Goal: Task Accomplishment & Management: Complete application form

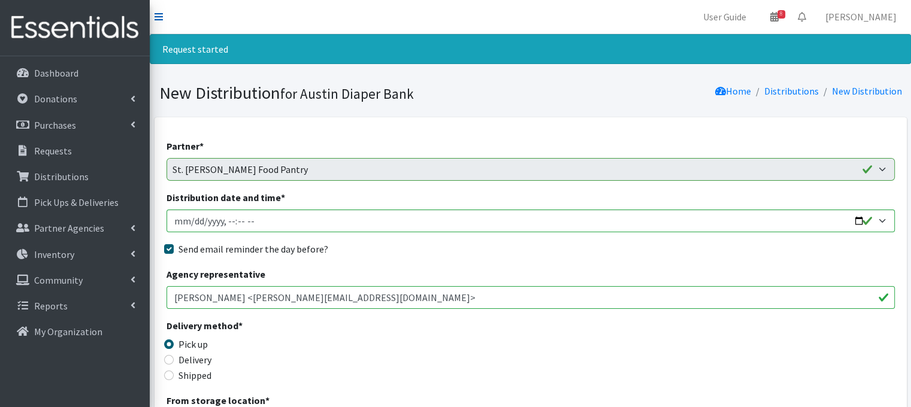
click at [160, 19] on icon at bounding box center [158, 17] width 8 height 10
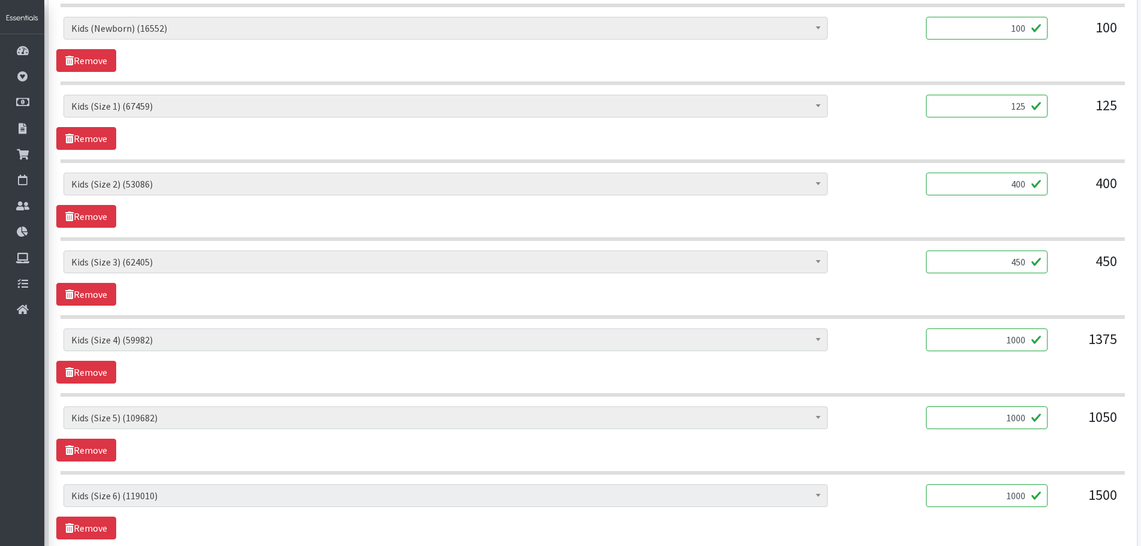
scroll to position [599, 0]
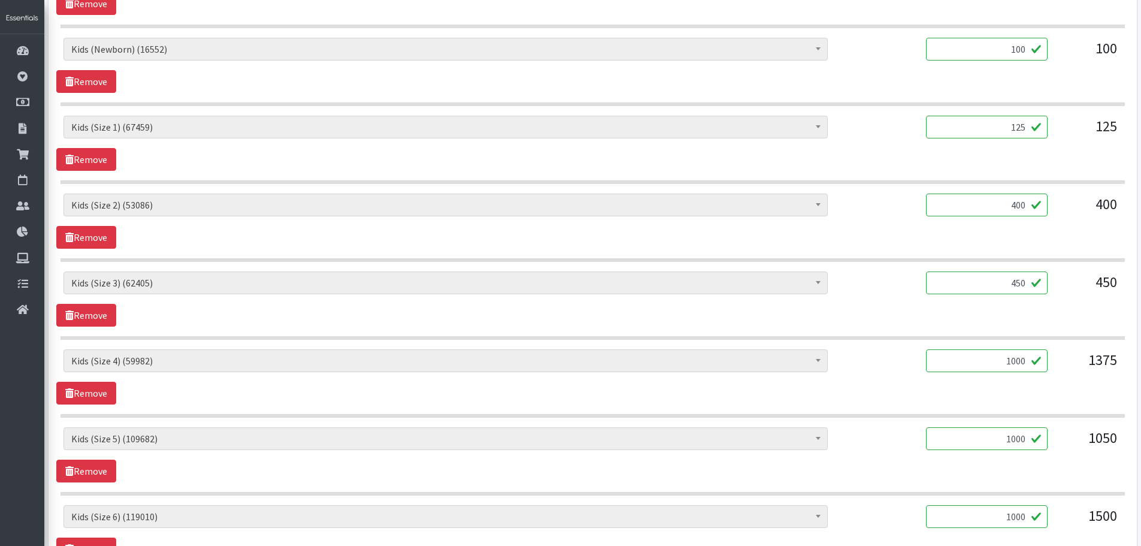
drag, startPoint x: 997, startPoint y: 52, endPoint x: 1053, endPoint y: 60, distance: 56.2
click at [910, 60] on div "Baby Formula (566) Kids (Newborn) (16552) Kids (Preemie) (460) Kids (Size 1) (6…" at bounding box center [592, 54] width 1058 height 32
type input "500"
drag, startPoint x: 1004, startPoint y: 128, endPoint x: 1086, endPoint y: 132, distance: 82.1
click at [910, 132] on div "Baby Formula (566) Kids (Newborn) (16552) Kids (Preemie) (460) Kids (Size 1) (6…" at bounding box center [592, 132] width 1058 height 32
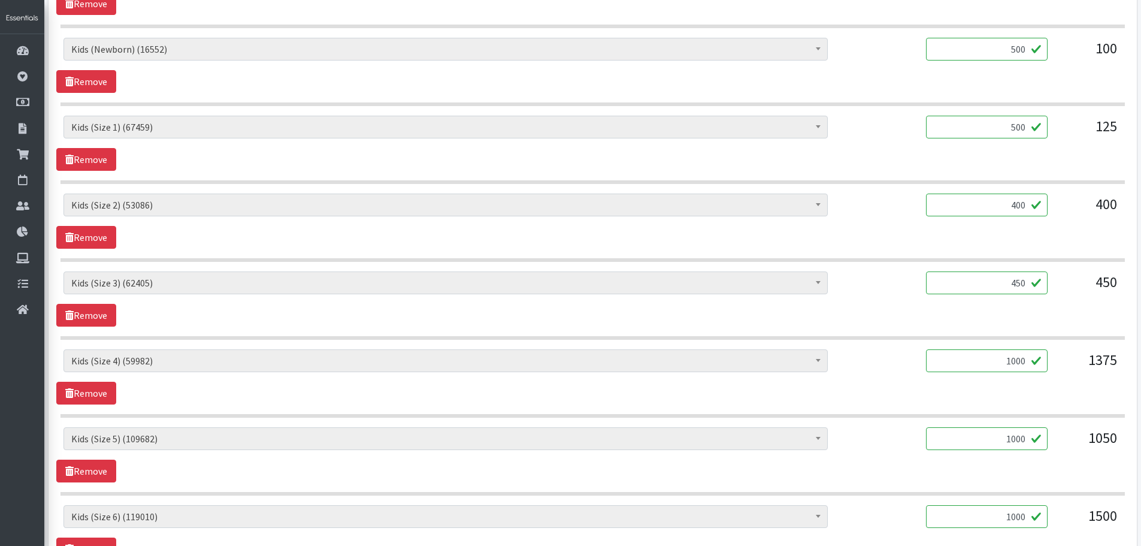
type input "500"
drag, startPoint x: 999, startPoint y: 205, endPoint x: 1114, endPoint y: 214, distance: 115.3
click at [910, 214] on div "Baby Formula (566) Kids (Newborn) (16552) Kids (Preemie) (460) Kids (Size 1) (6…" at bounding box center [592, 209] width 1058 height 32
type input "500"
drag, startPoint x: 997, startPoint y: 280, endPoint x: 1071, endPoint y: 290, distance: 74.9
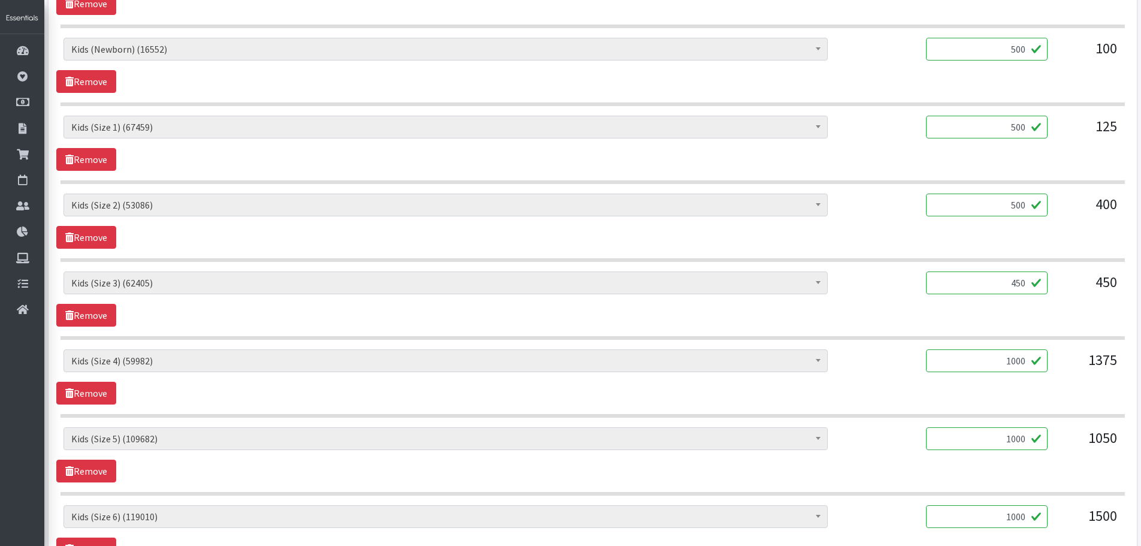
click at [910, 290] on div "Baby Formula (566) Kids (Newborn) (16552) Kids (Preemie) (460) Kids (Size 1) (6…" at bounding box center [592, 287] width 1058 height 32
type input "500"
click at [910, 299] on div "Baby Formula (566) Kids (Newborn) (16552) Kids (Preemie) (460) Kids (Size 1) (6…" at bounding box center [592, 287] width 1058 height 32
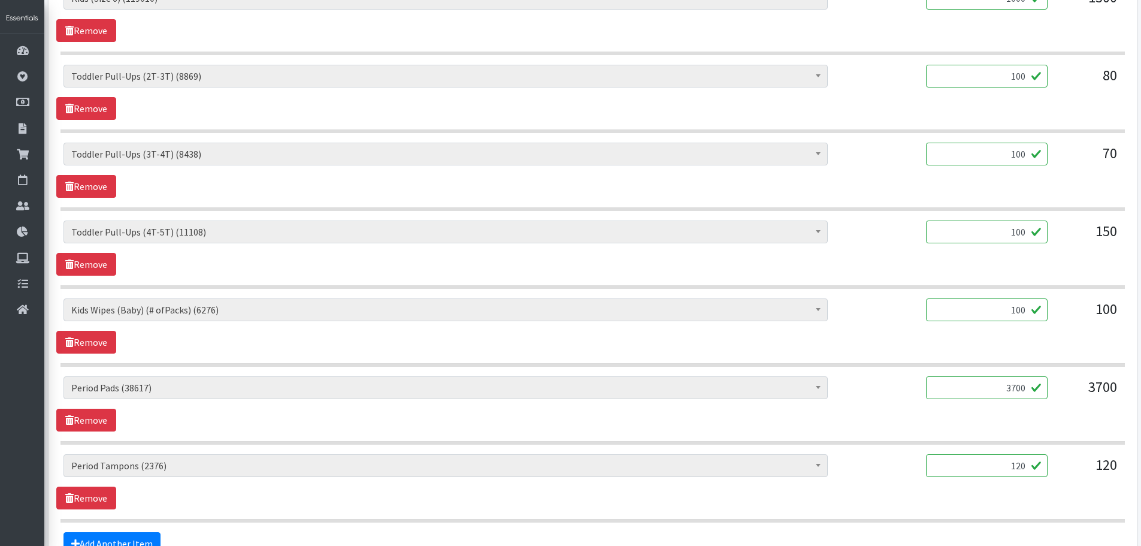
scroll to position [1138, 0]
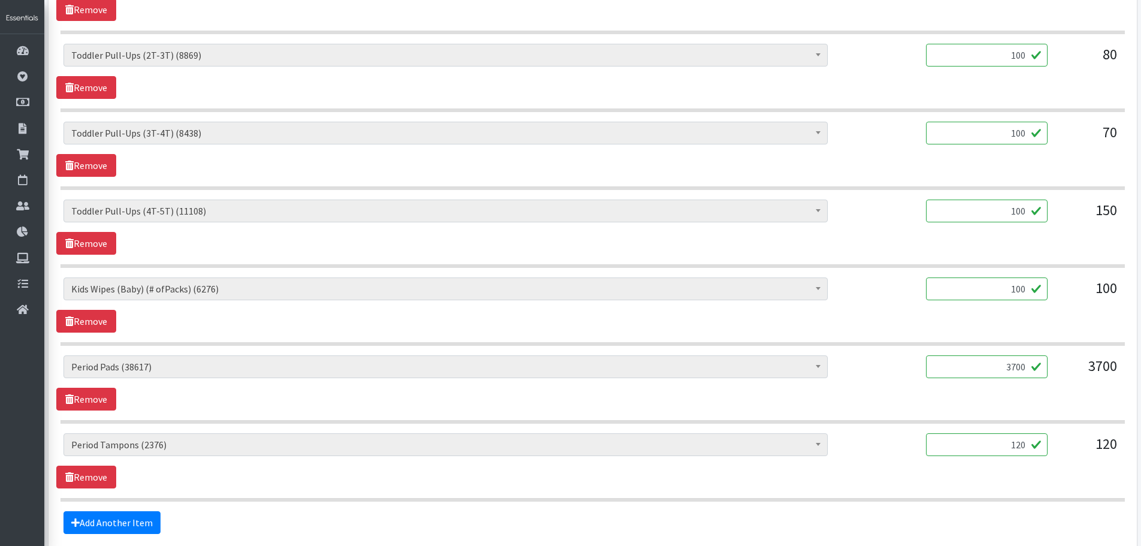
drag, startPoint x: 1008, startPoint y: 440, endPoint x: 1074, endPoint y: 452, distance: 66.4
click at [910, 407] on div "Baby Formula (566) Kids (Newborn) (16552) Kids (Preemie) (460) Kids (Size 1) (6…" at bounding box center [592, 449] width 1058 height 32
type input "100"
click at [910, 407] on div "100" at bounding box center [987, 449] width 122 height 32
drag, startPoint x: 1007, startPoint y: 373, endPoint x: 1088, endPoint y: 387, distance: 82.0
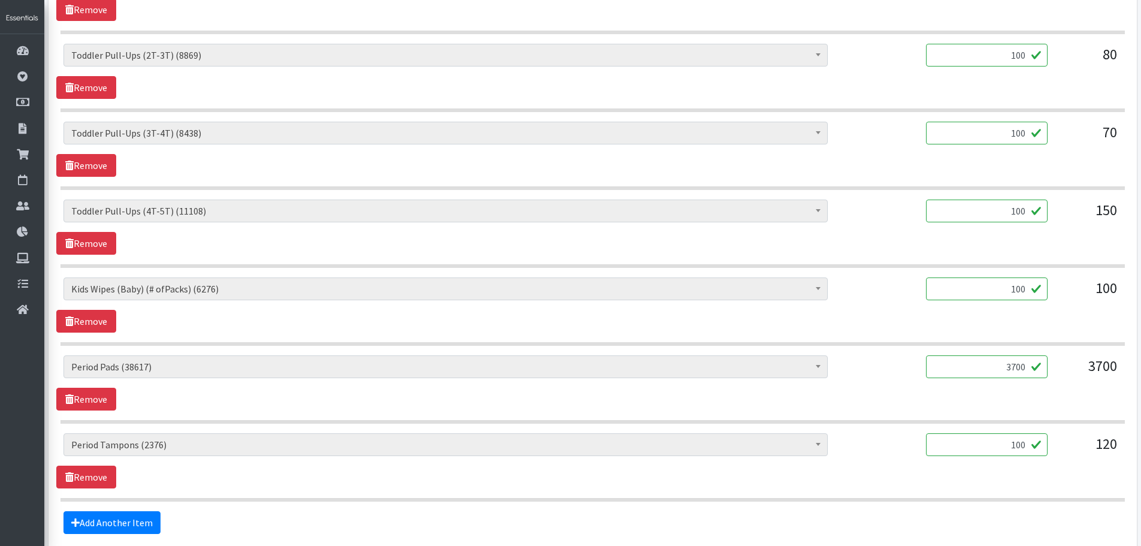
click at [910, 387] on div "Baby Formula (566) Kids (Newborn) (16552) Kids (Preemie) (460) Kids (Size 1) (6…" at bounding box center [592, 371] width 1058 height 32
type input "3520"
click at [910, 407] on div "Baby Formula (566) Kids (Newborn) (16552) Kids (Preemie) (460) Kids (Size 1) (6…" at bounding box center [592, 382] width 1072 height 55
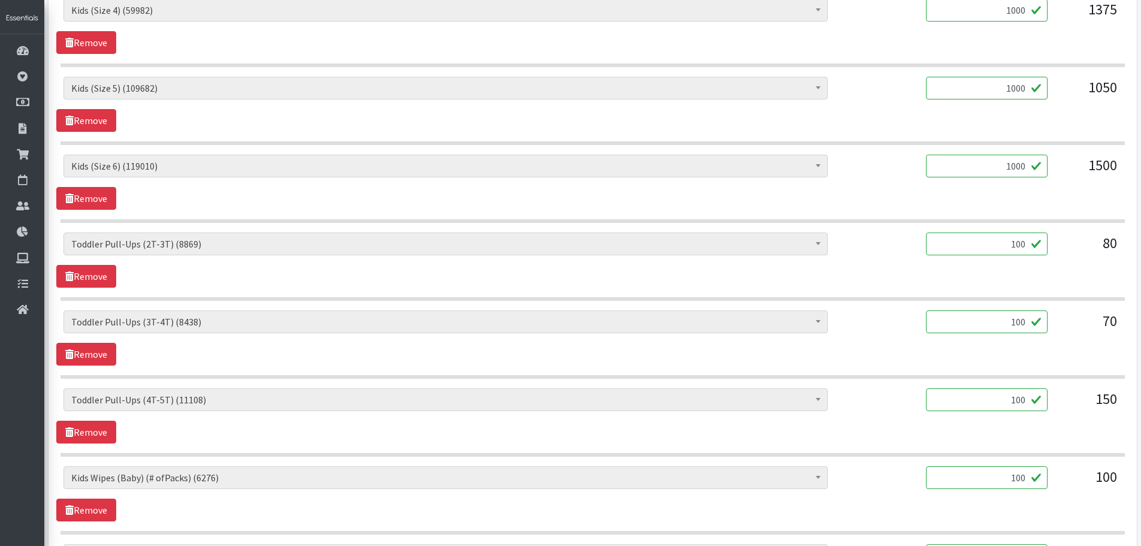
scroll to position [1249, 0]
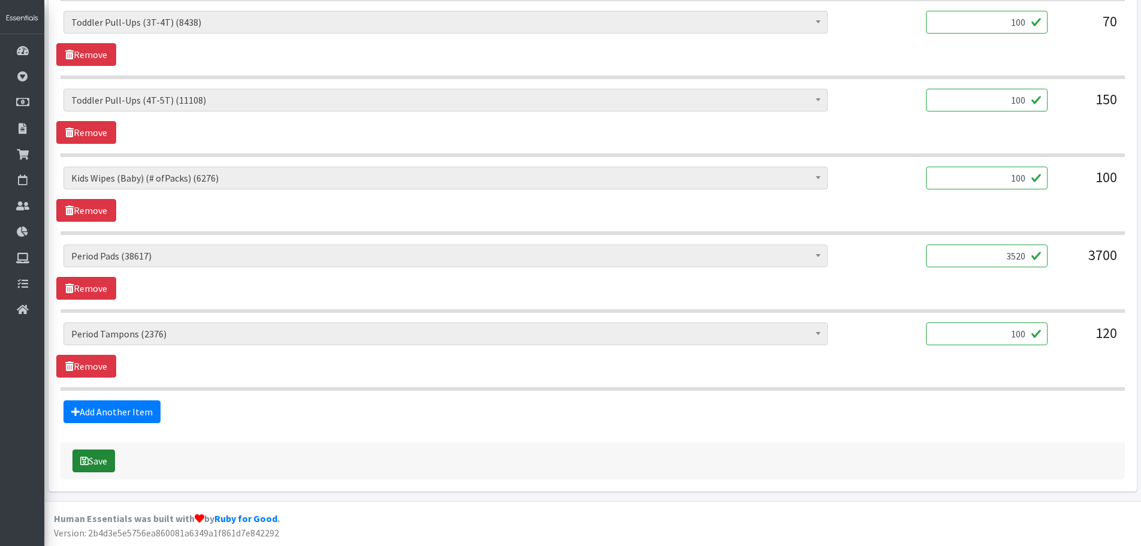
click at [89, 407] on button "Save" at bounding box center [93, 460] width 43 height 23
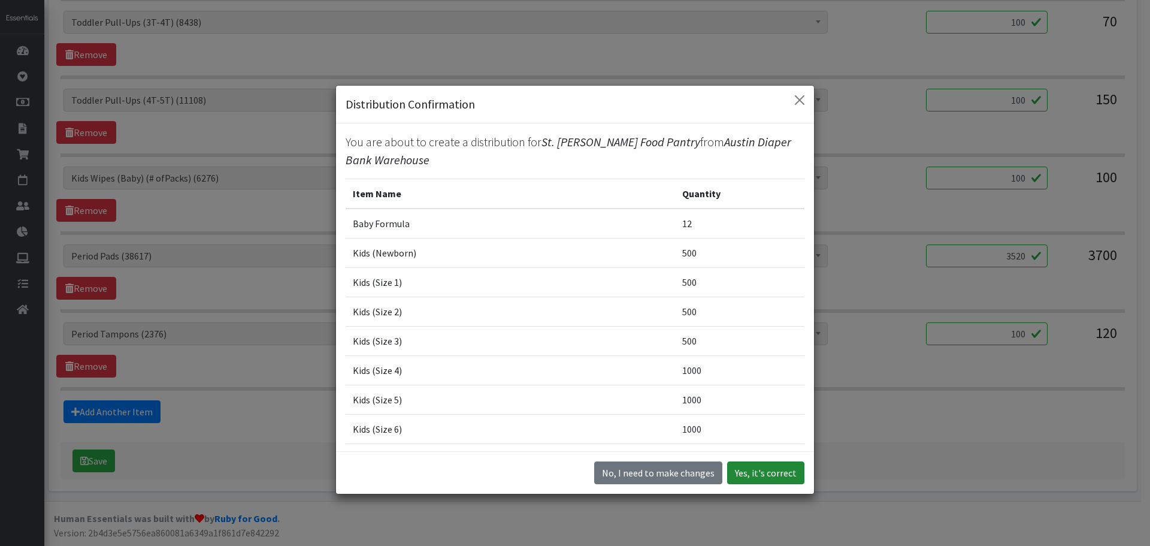
click at [775, 407] on button "Yes, it's correct" at bounding box center [765, 472] width 77 height 23
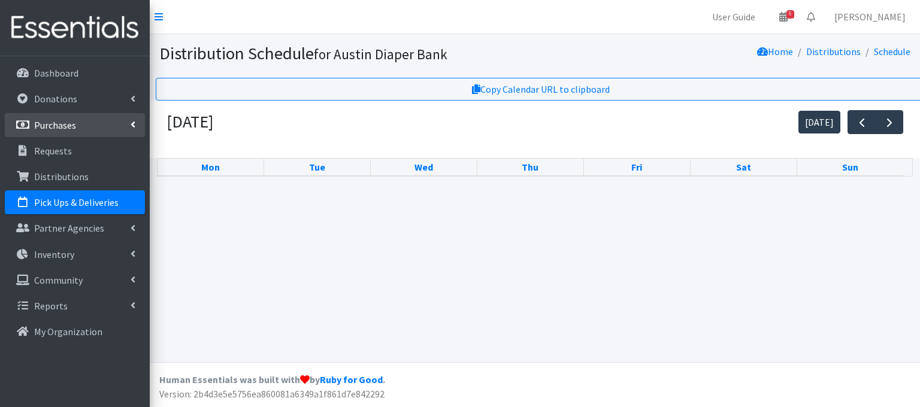
click at [59, 122] on p "Purchases" at bounding box center [55, 125] width 42 height 12
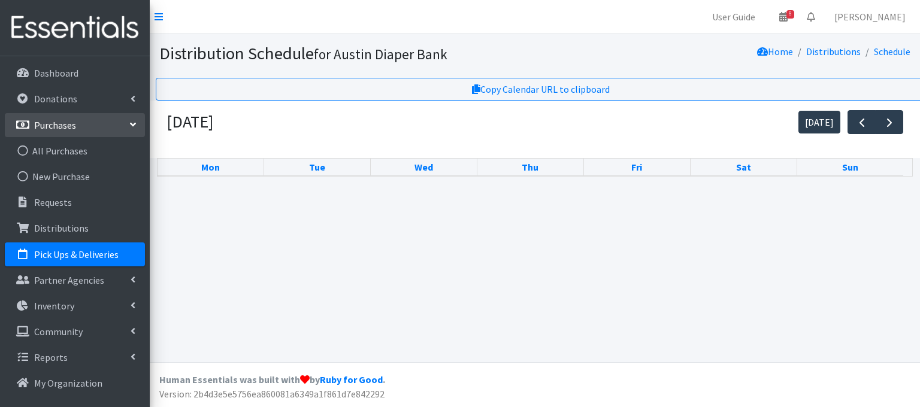
click at [56, 259] on p "Pick Ups & Deliveries" at bounding box center [76, 255] width 84 height 12
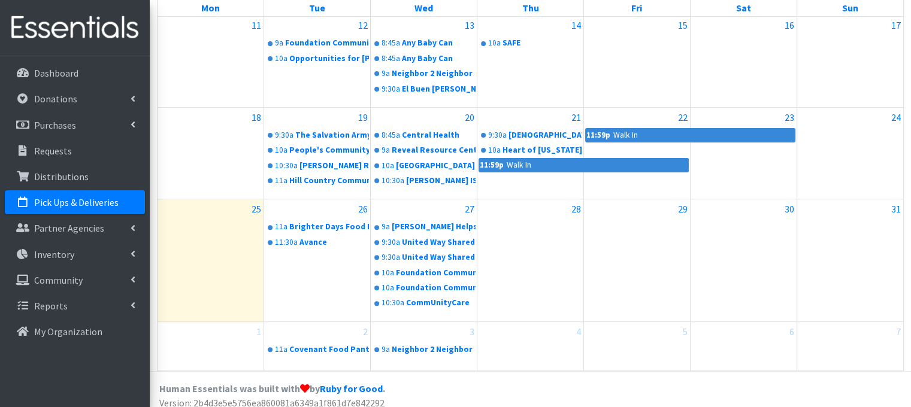
scroll to position [382, 0]
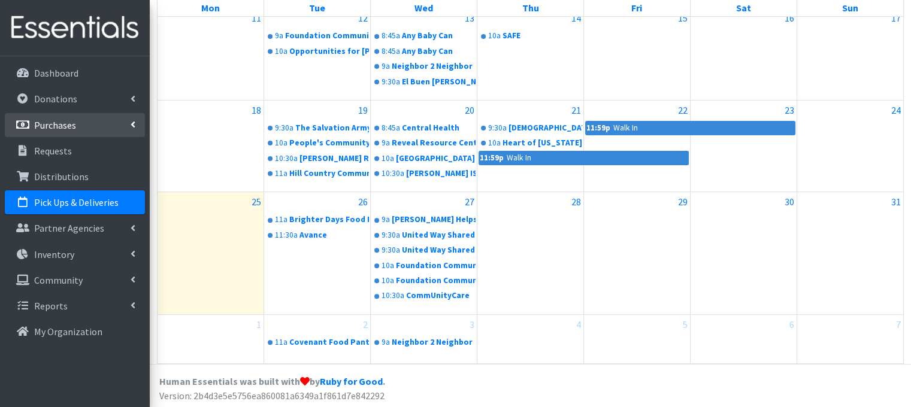
click at [57, 124] on p "Purchases" at bounding box center [55, 125] width 42 height 12
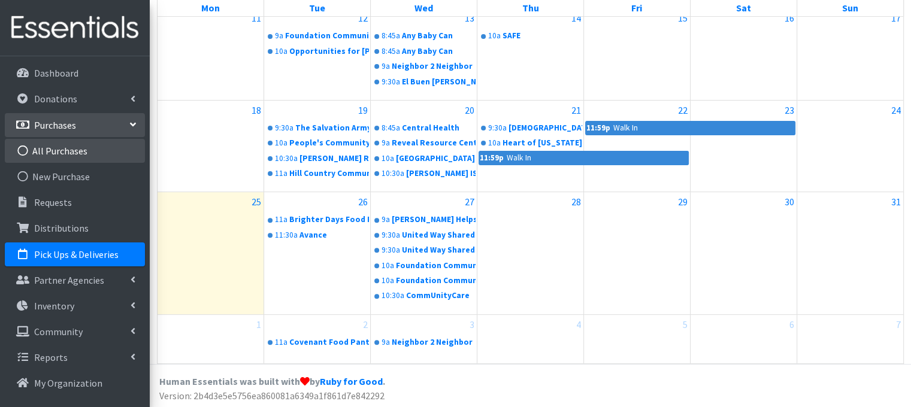
click at [62, 153] on link "All Purchases" at bounding box center [75, 151] width 140 height 24
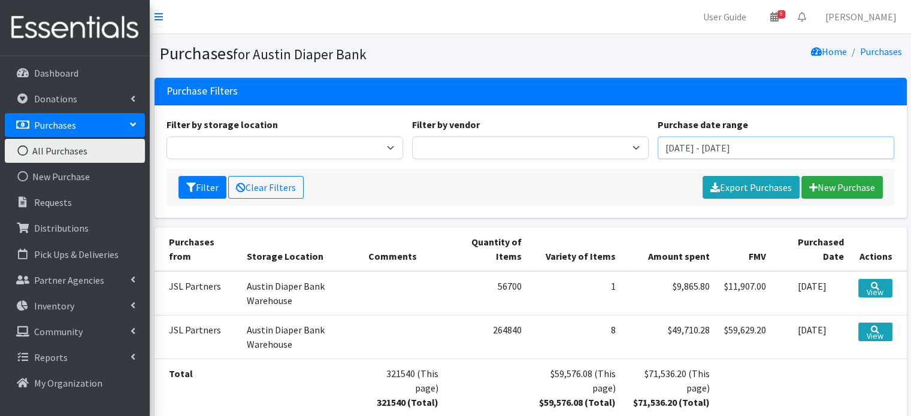
click at [776, 150] on input "June 25, 2025 - September 25, 2025" at bounding box center [776, 148] width 237 height 23
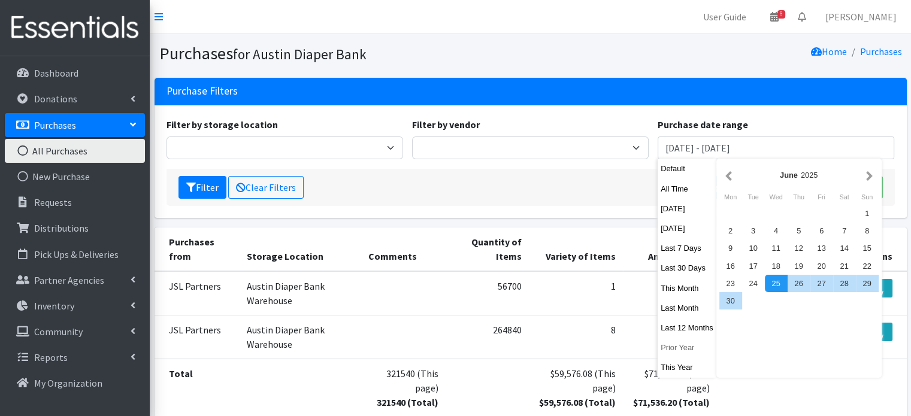
click at [680, 347] on button "Prior Year" at bounding box center [687, 347] width 59 height 17
type input "January 1, 2024 - December 31, 2024"
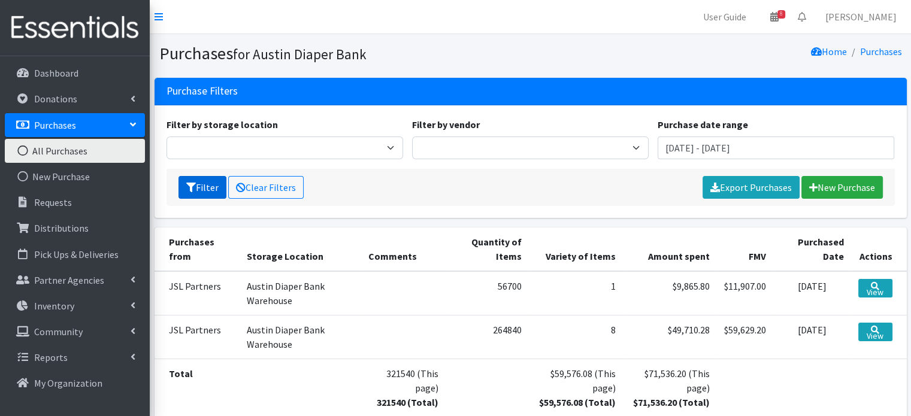
click at [210, 191] on button "Filter" at bounding box center [202, 187] width 48 height 23
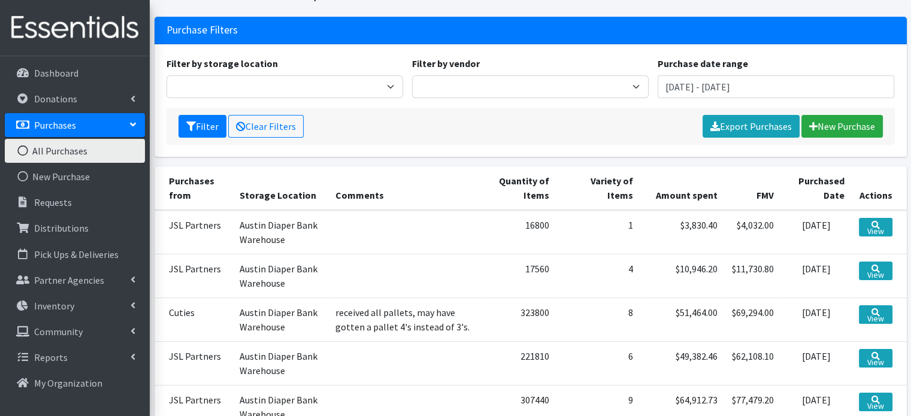
scroll to position [180, 0]
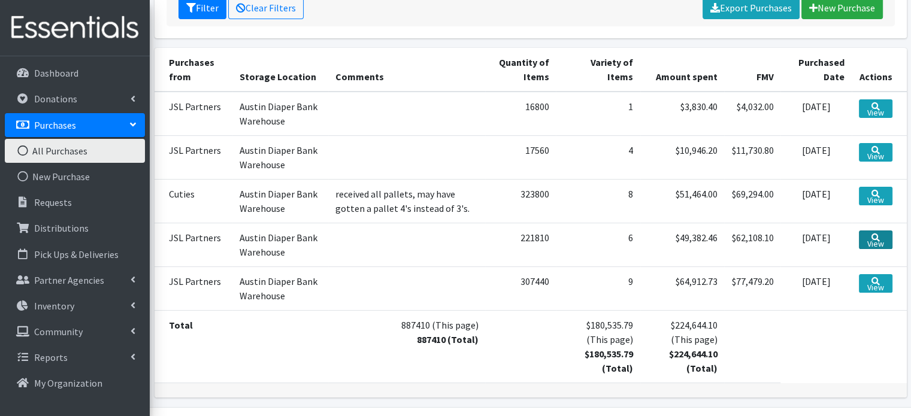
click at [877, 236] on icon at bounding box center [875, 238] width 8 height 8
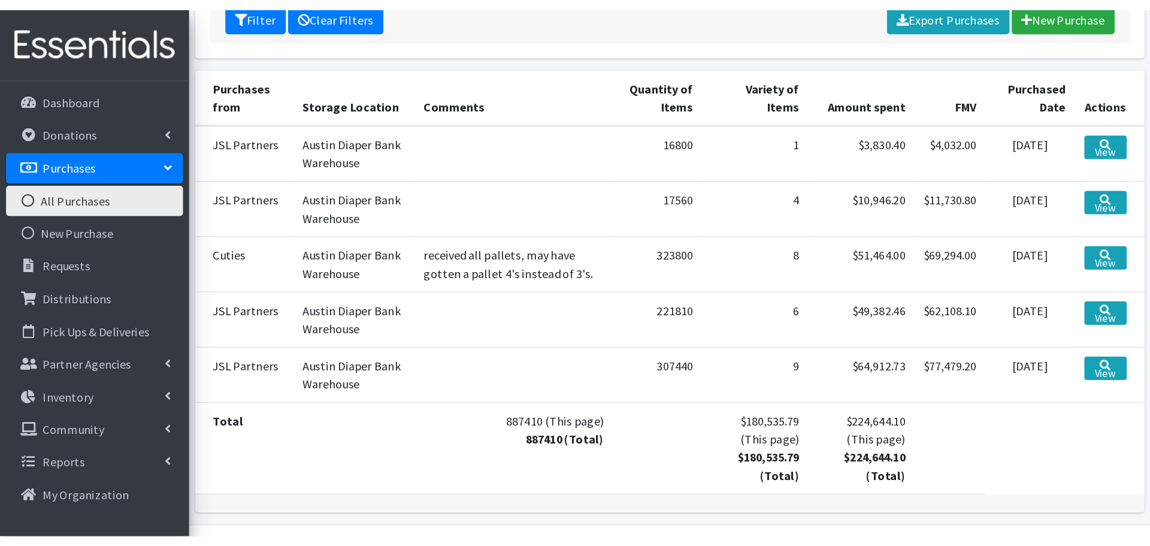
scroll to position [0, 0]
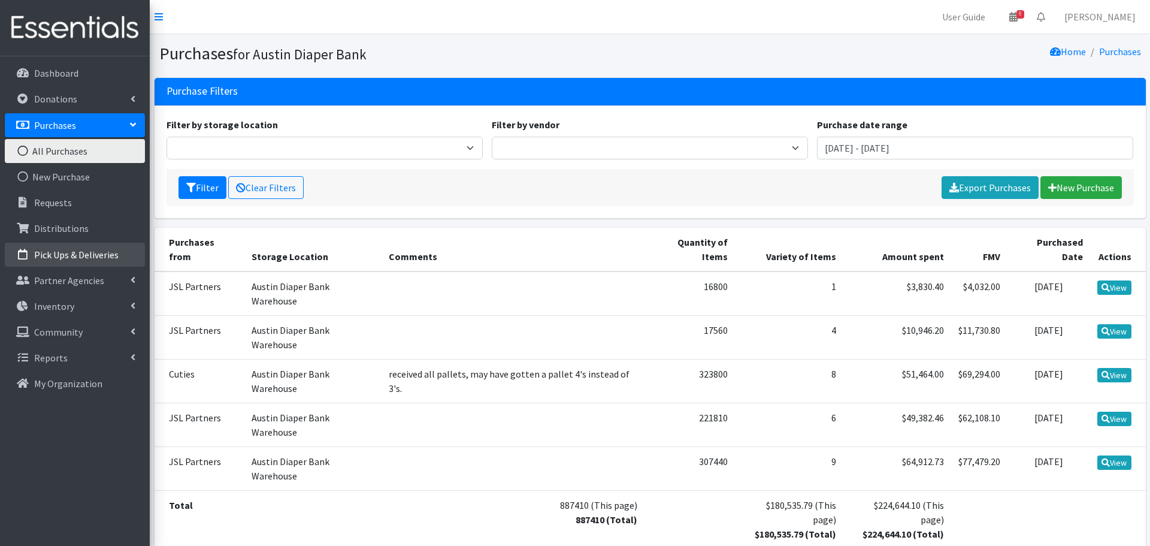
click at [55, 259] on p "Pick Ups & Deliveries" at bounding box center [76, 255] width 84 height 12
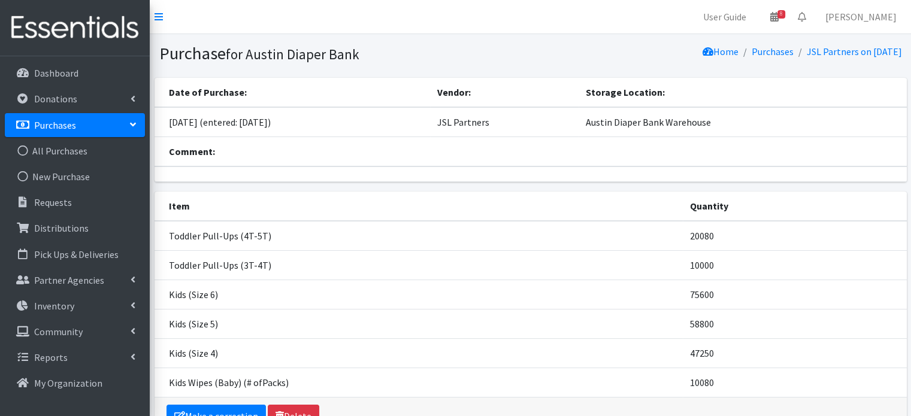
scroll to position [71, 0]
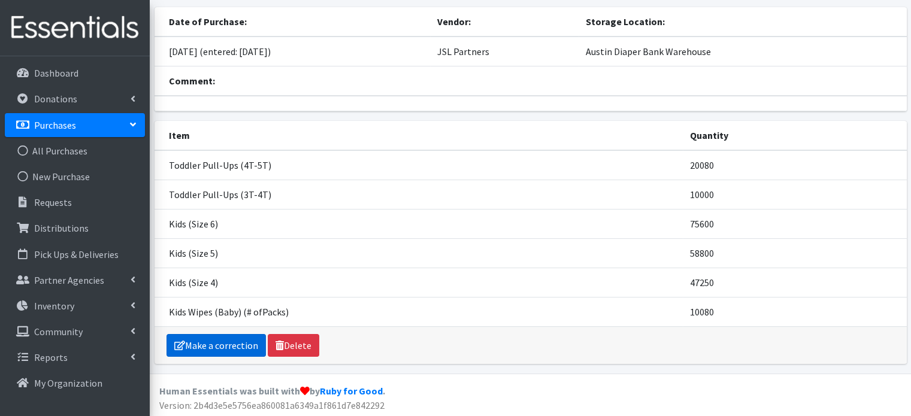
click at [208, 340] on link "Make a correction" at bounding box center [215, 345] width 99 height 23
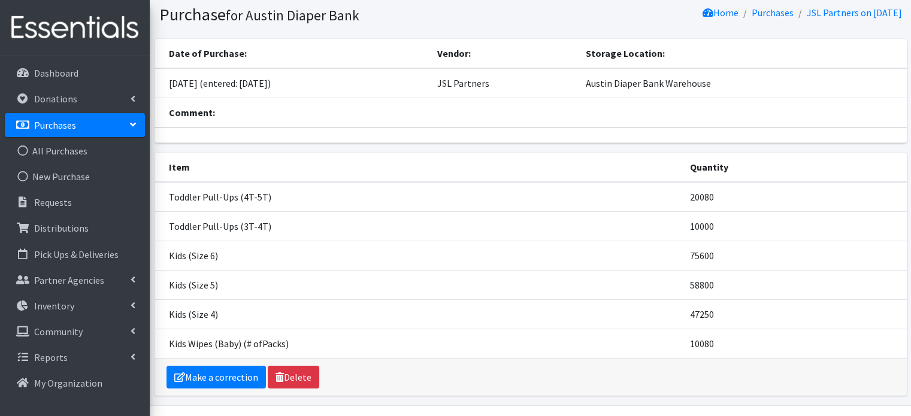
scroll to position [60, 0]
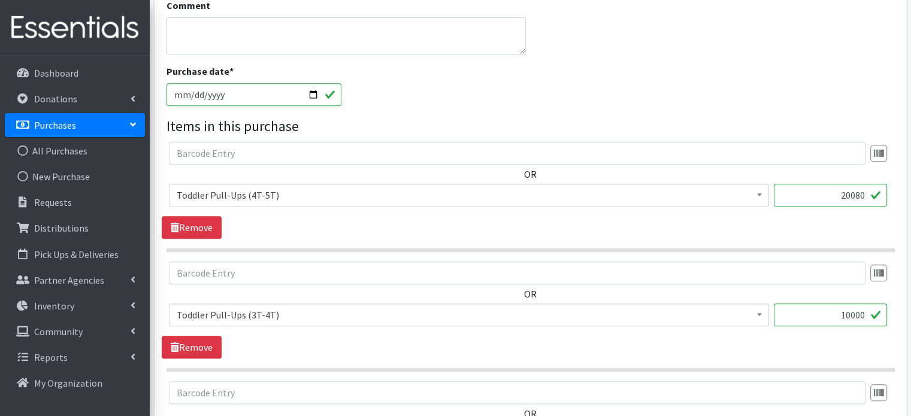
scroll to position [362, 0]
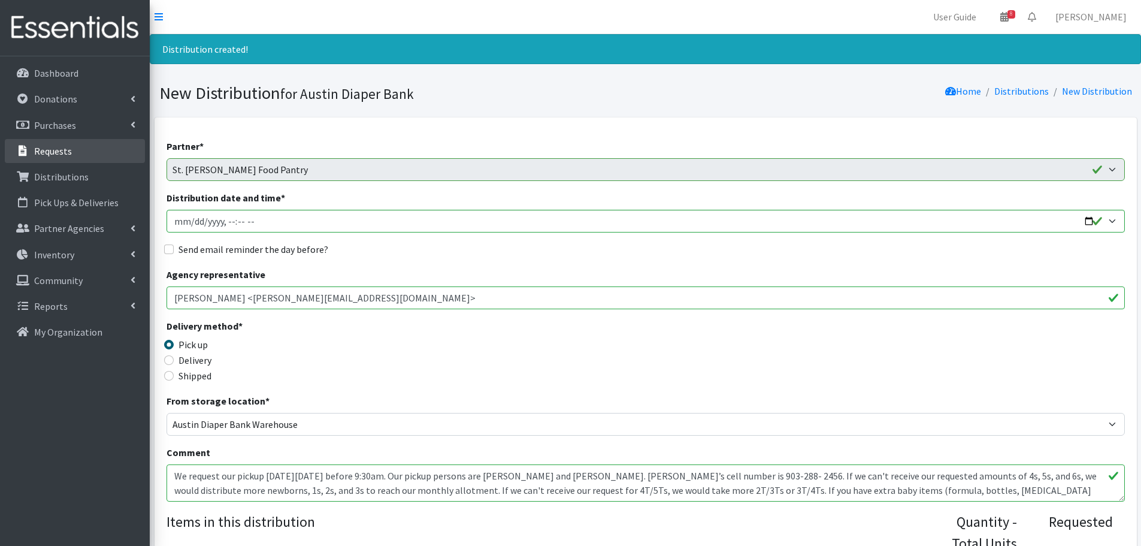
click at [45, 155] on p "Requests" at bounding box center [53, 151] width 38 height 12
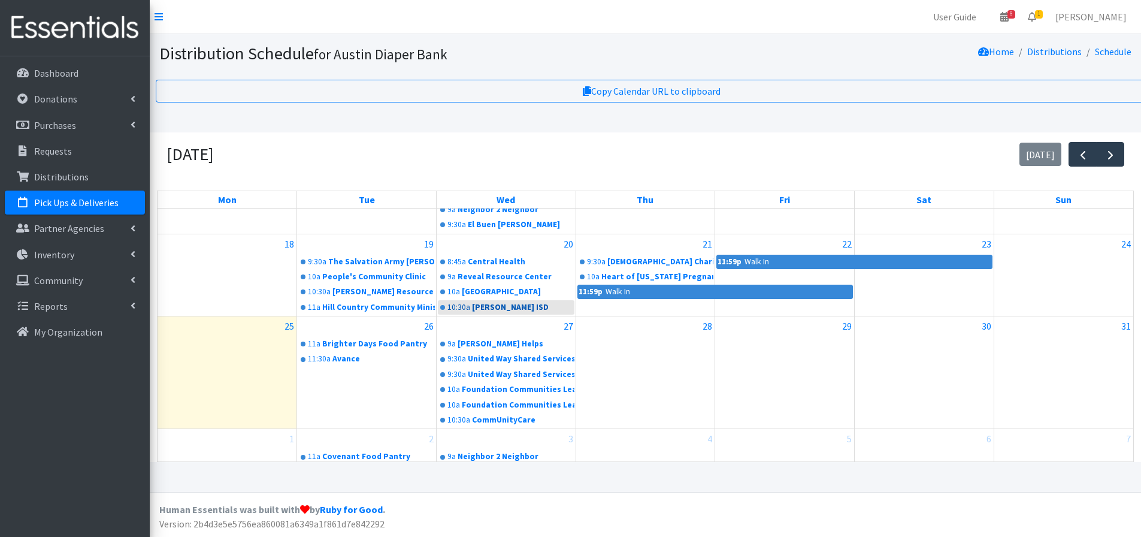
scroll to position [9, 0]
click at [1111, 148] on span "button" at bounding box center [1110, 155] width 14 height 14
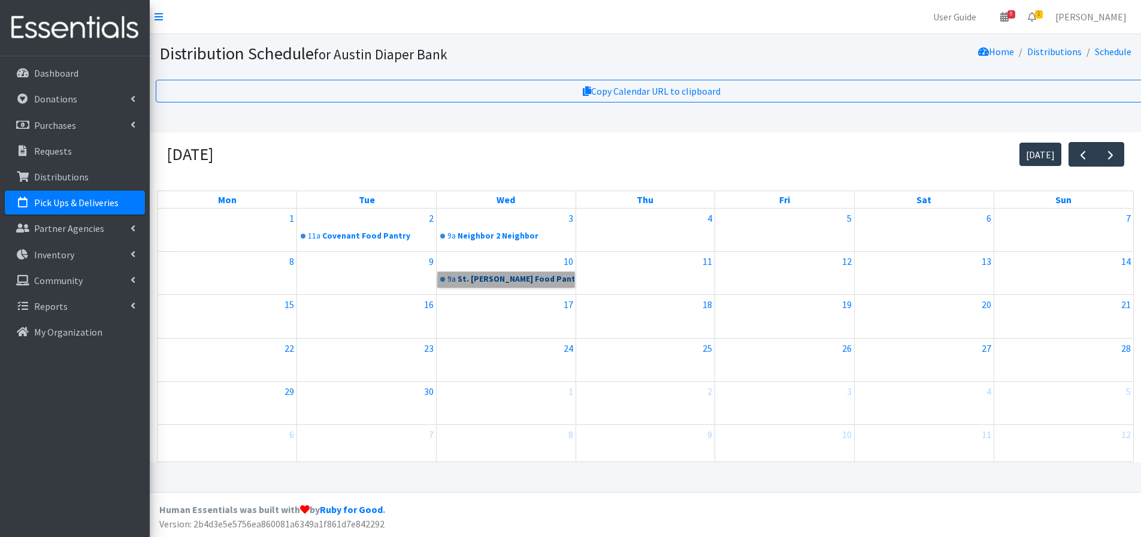
click at [482, 272] on link "9a St. Andrews Food Pantry" at bounding box center [506, 279] width 137 height 14
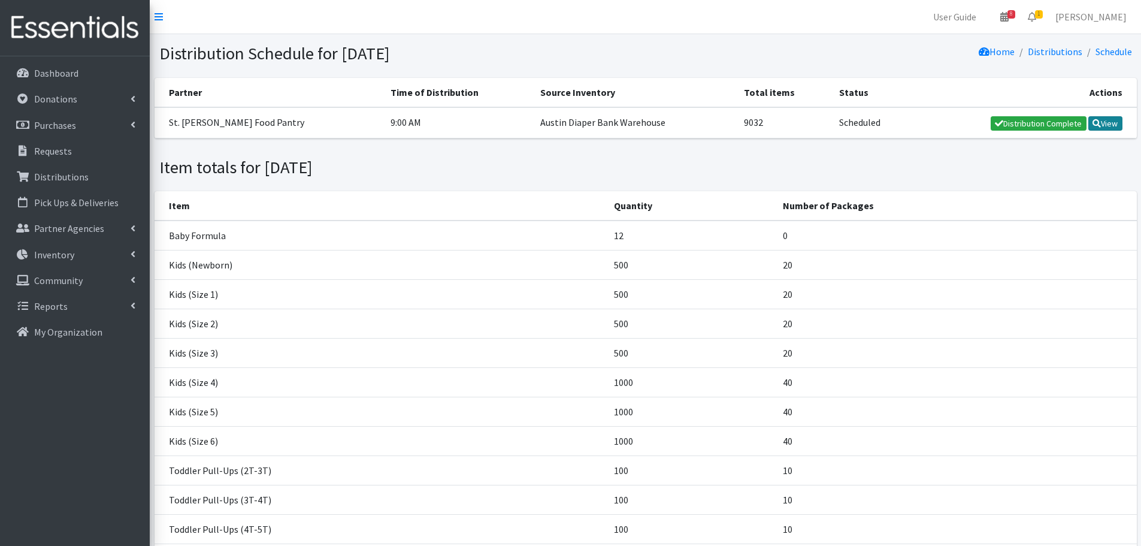
click at [1105, 119] on link "View" at bounding box center [1105, 123] width 34 height 14
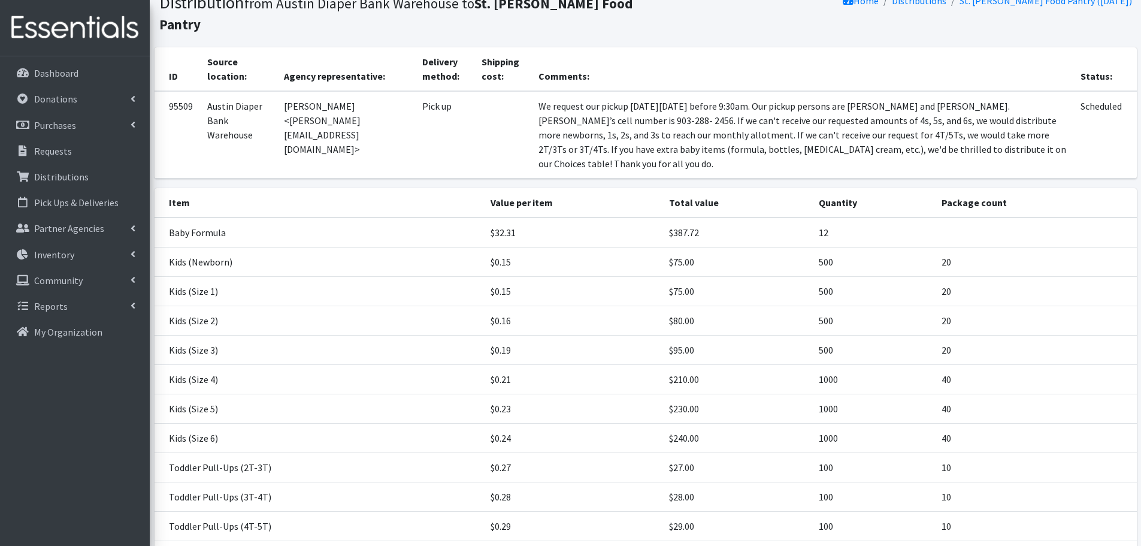
scroll to position [235, 0]
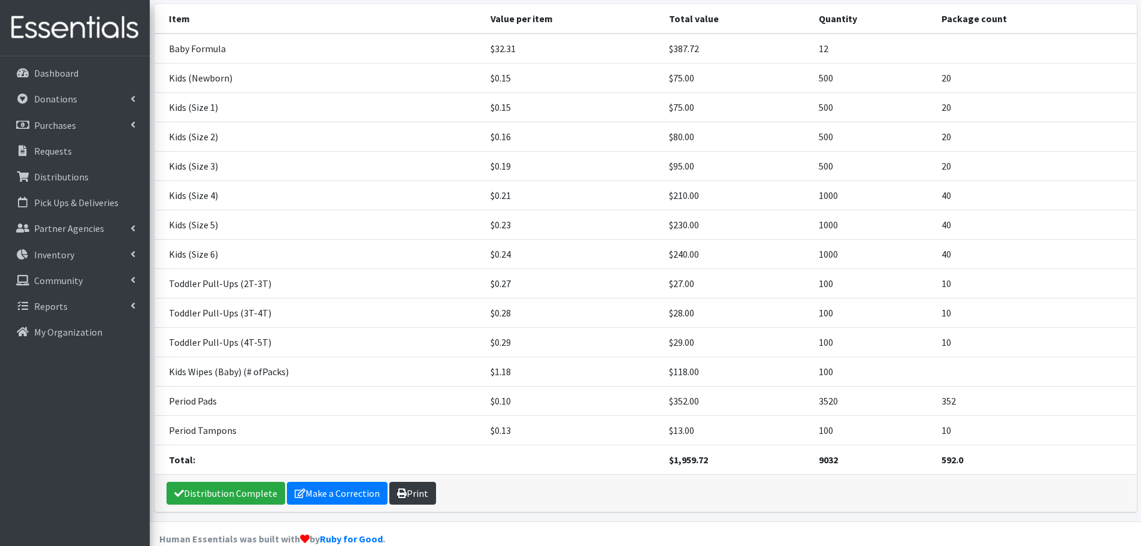
click at [411, 481] on link "Print" at bounding box center [412, 492] width 47 height 23
click at [52, 205] on p "Pick Ups & Deliveries" at bounding box center [76, 202] width 84 height 12
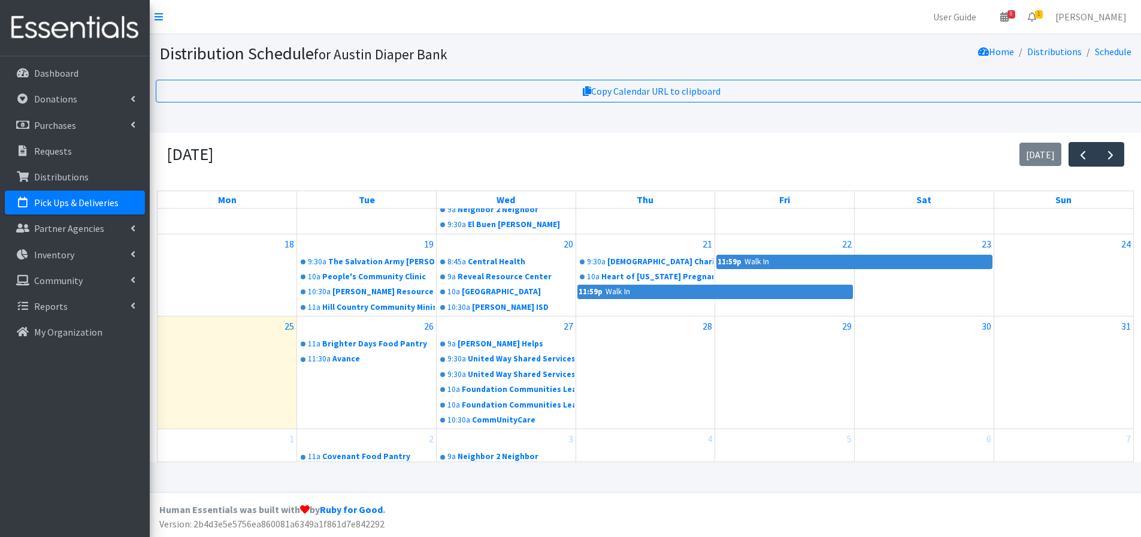
scroll to position [9, 0]
click at [53, 225] on p "Partner Agencies" at bounding box center [69, 228] width 70 height 12
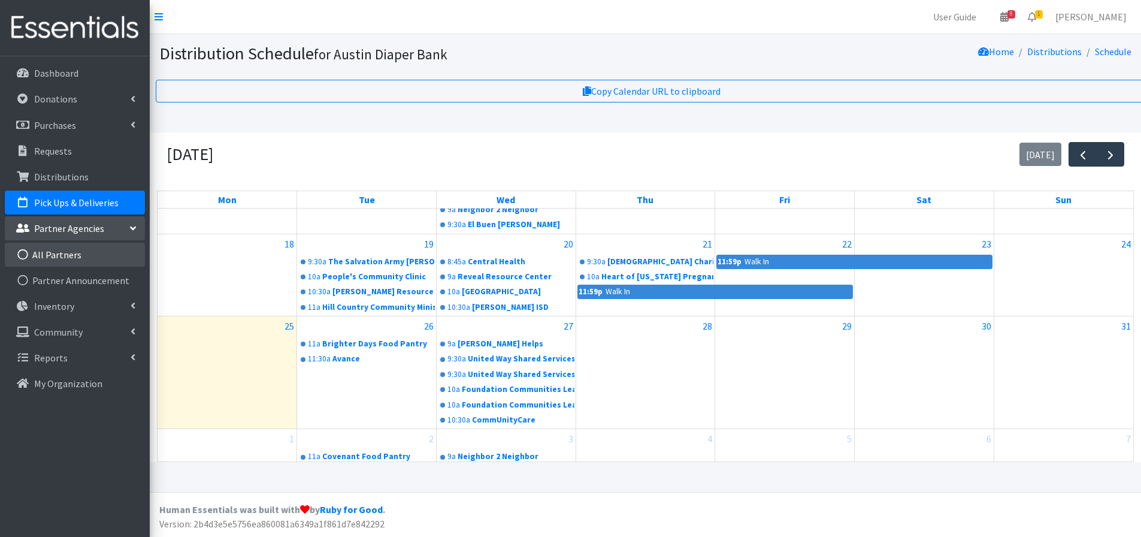
click at [57, 253] on link "All Partners" at bounding box center [75, 255] width 140 height 24
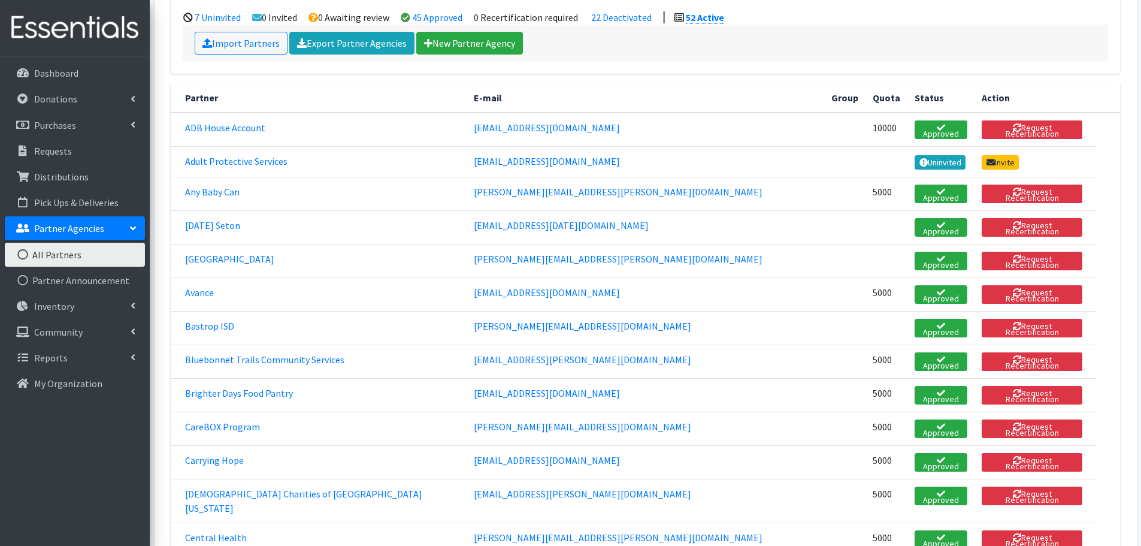
scroll to position [240, 0]
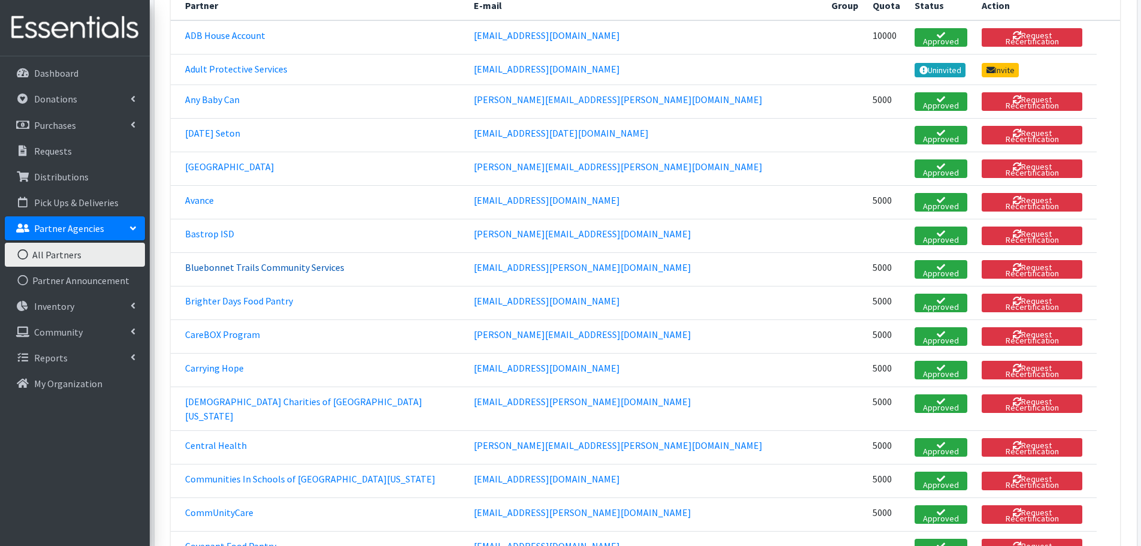
click at [310, 261] on link "Bluebonnet Trails Community Services" at bounding box center [264, 267] width 159 height 12
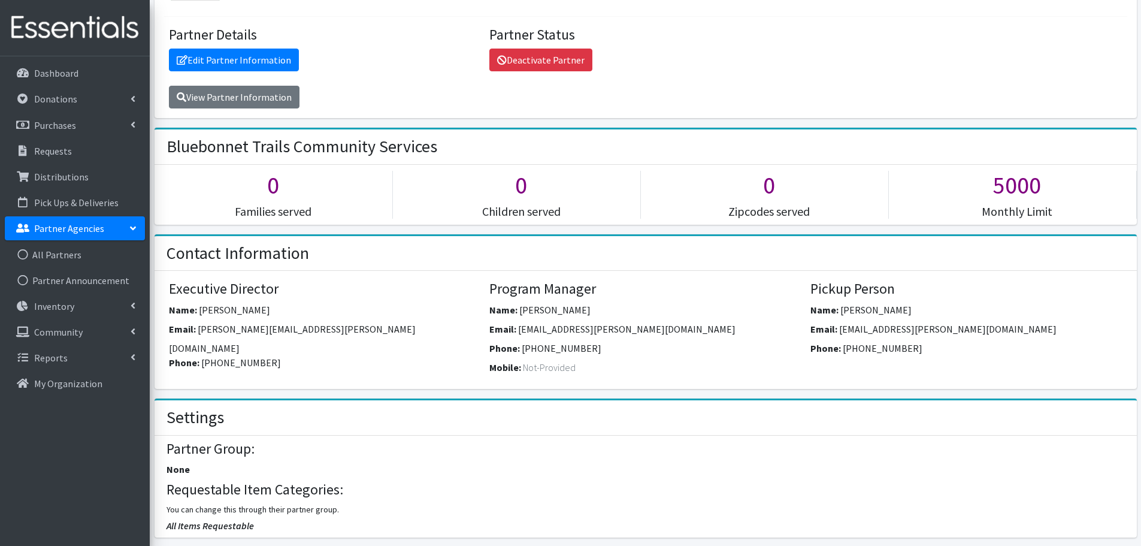
scroll to position [180, 0]
